Goal: Task Accomplishment & Management: Manage account settings

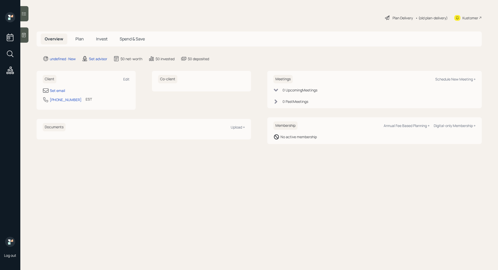
click at [25, 38] on div at bounding box center [24, 34] width 8 height 15
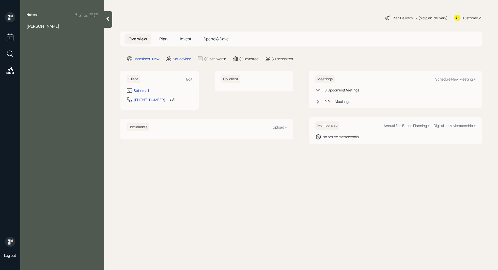
click at [107, 23] on div at bounding box center [108, 19] width 8 height 17
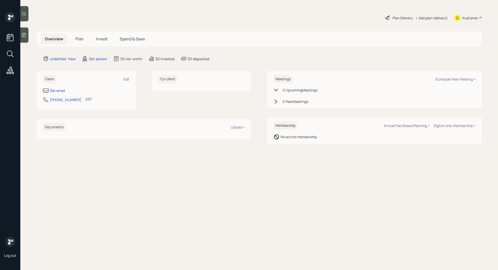
click at [28, 36] on div at bounding box center [24, 34] width 8 height 15
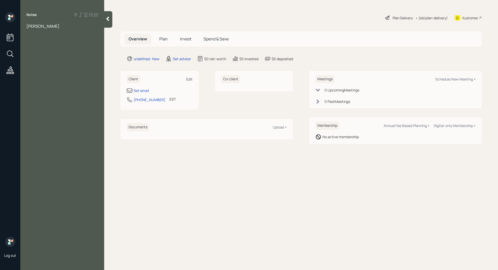
click at [190, 78] on div "Edit" at bounding box center [189, 79] width 6 height 5
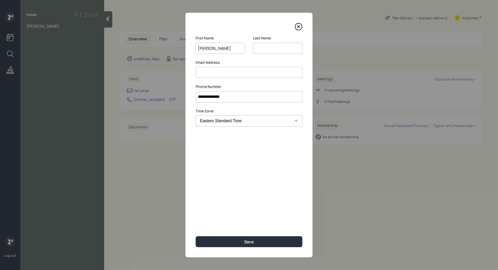
type input "claudine"
click at [241, 185] on div "**********" at bounding box center [248, 135] width 127 height 245
click at [231, 240] on button "Save" at bounding box center [249, 241] width 107 height 11
click at [274, 52] on input at bounding box center [277, 48] width 49 height 11
type input "?"
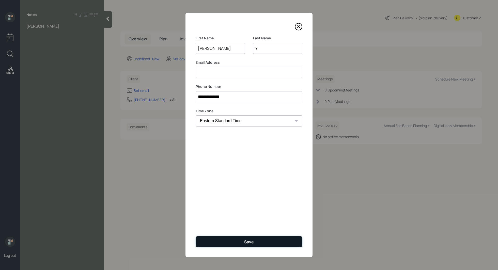
click at [235, 245] on button "Save" at bounding box center [249, 241] width 107 height 11
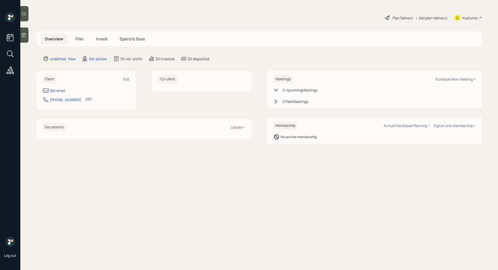
click at [23, 40] on div at bounding box center [24, 34] width 8 height 15
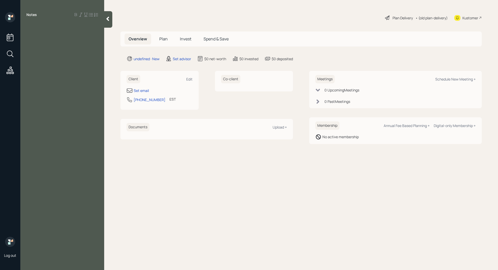
click at [109, 22] on div at bounding box center [108, 19] width 8 height 17
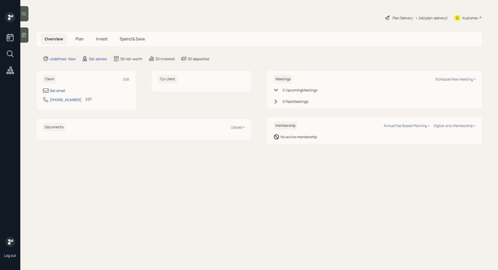
click at [25, 36] on icon at bounding box center [23, 35] width 5 height 5
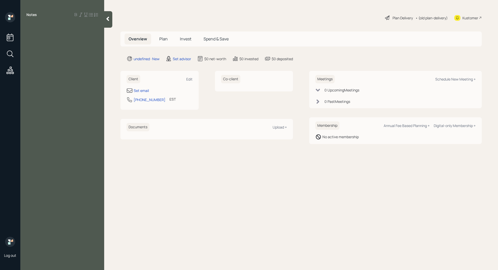
click at [107, 17] on icon at bounding box center [107, 18] width 5 height 5
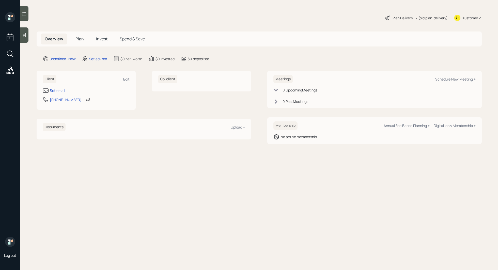
click at [27, 35] on div at bounding box center [24, 34] width 8 height 15
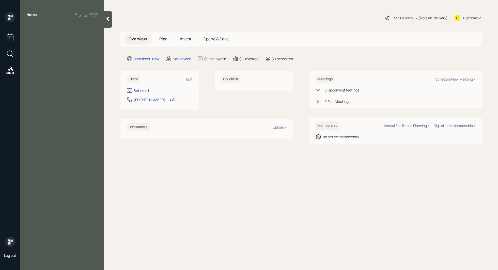
click at [108, 18] on icon at bounding box center [107, 19] width 3 height 4
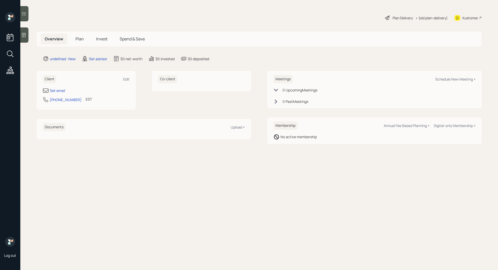
click at [25, 36] on icon at bounding box center [23, 35] width 5 height 5
